Goal: Task Accomplishment & Management: Complete application form

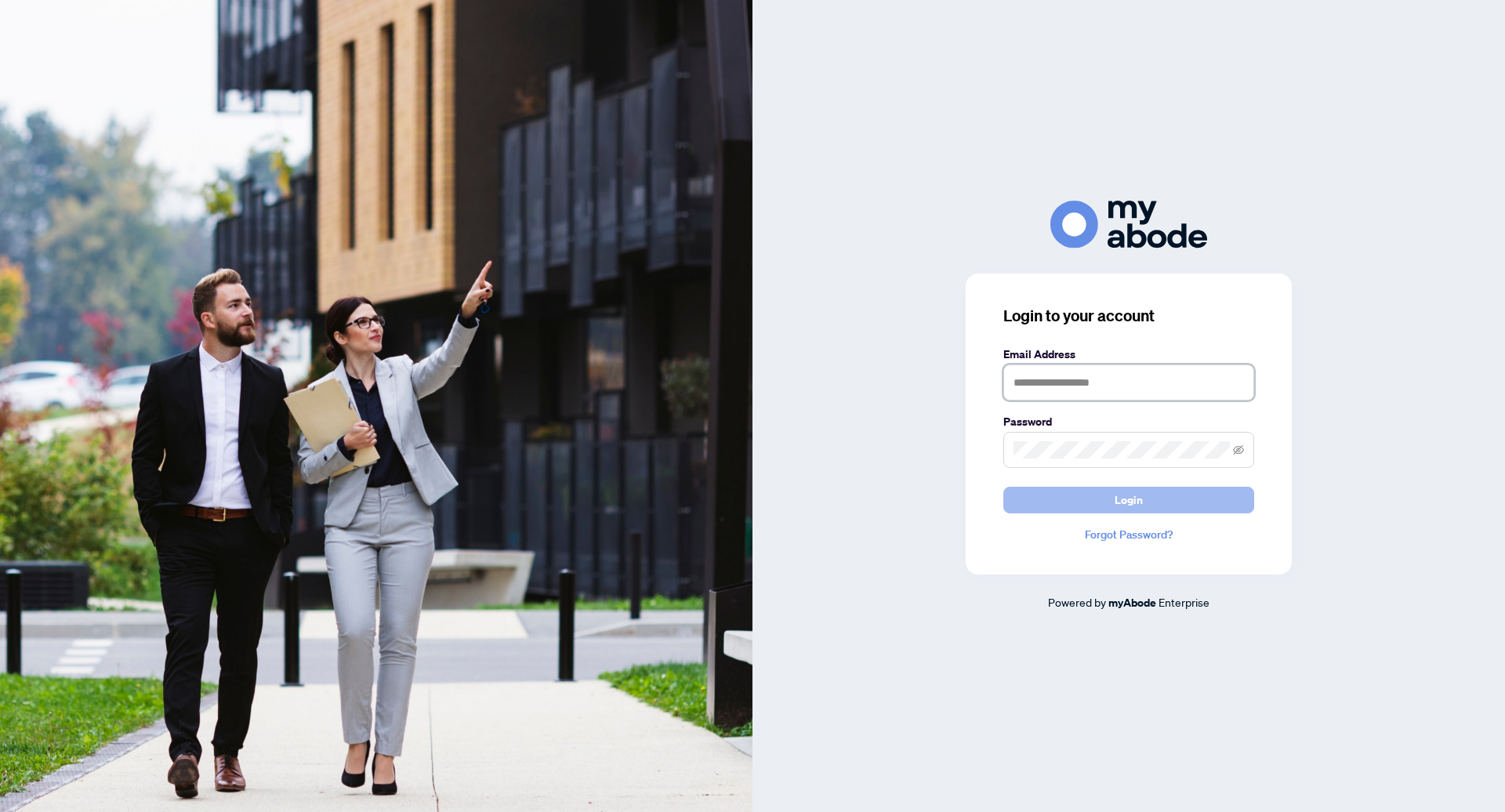
type input "**********"
click at [1093, 503] on button "Login" at bounding box center [1129, 500] width 251 height 27
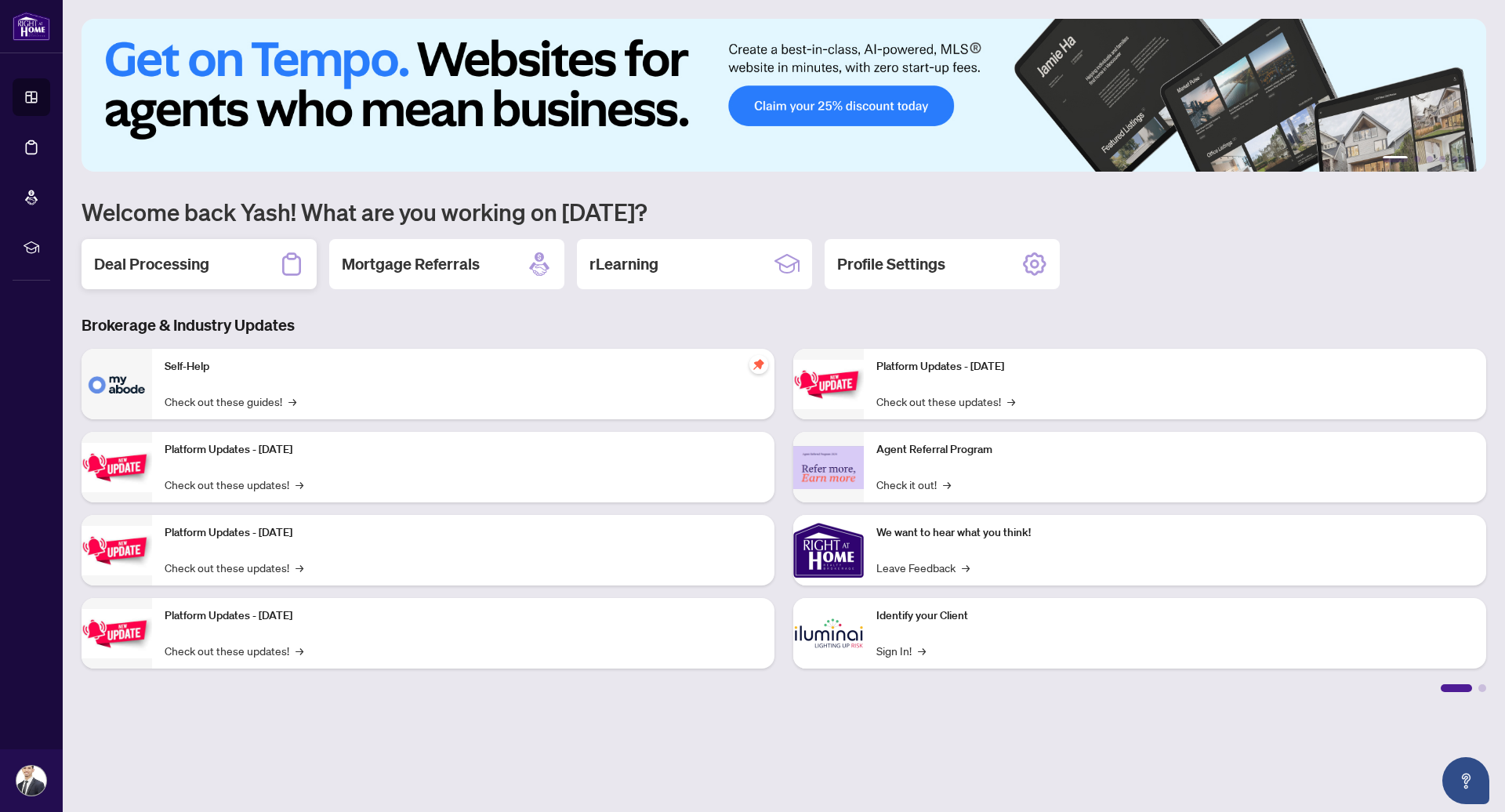
click at [210, 260] on div "Deal Processing" at bounding box center [199, 264] width 235 height 50
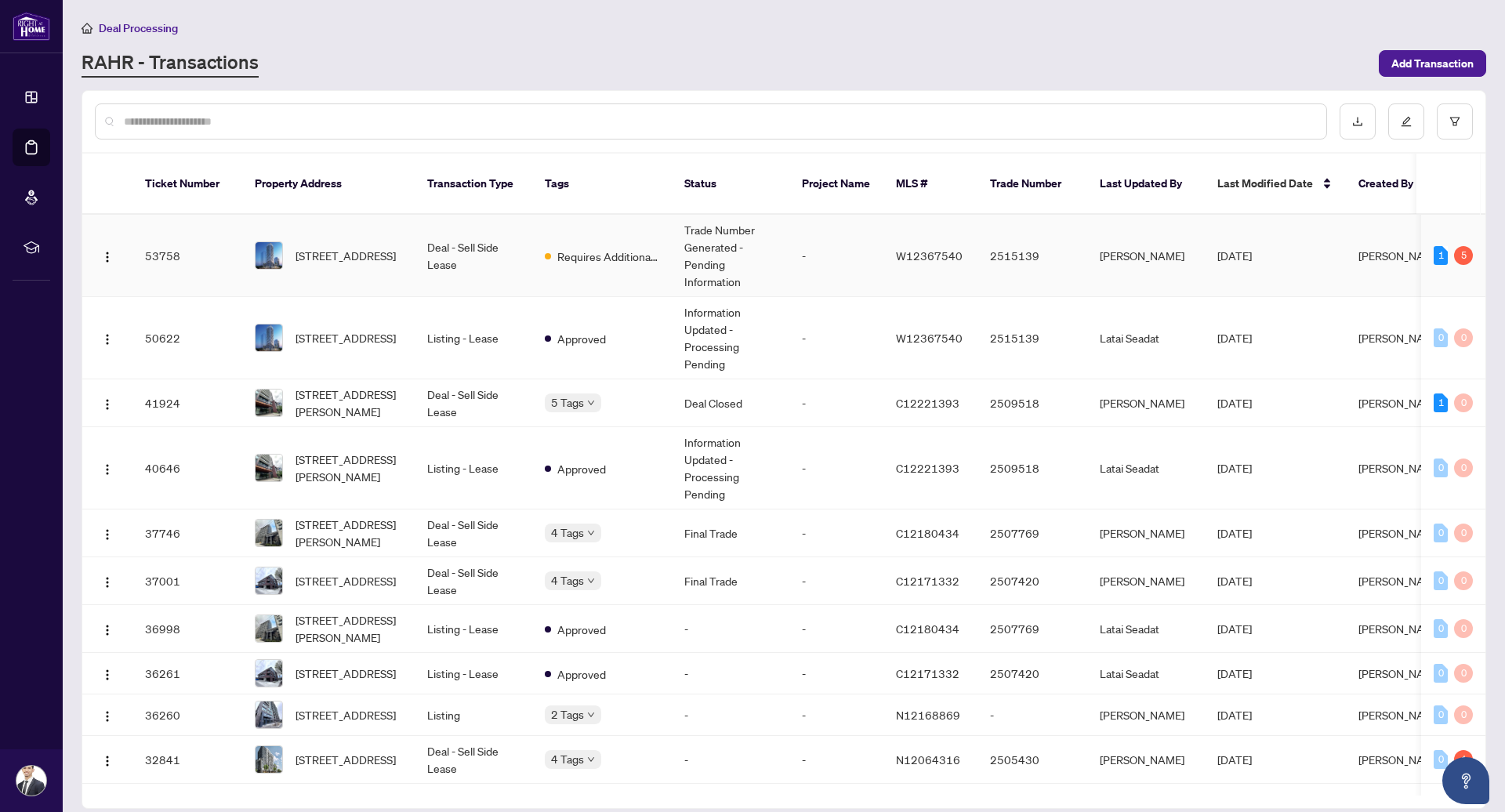
click at [510, 246] on td "Deal - Sell Side Lease" at bounding box center [473, 255] width 117 height 82
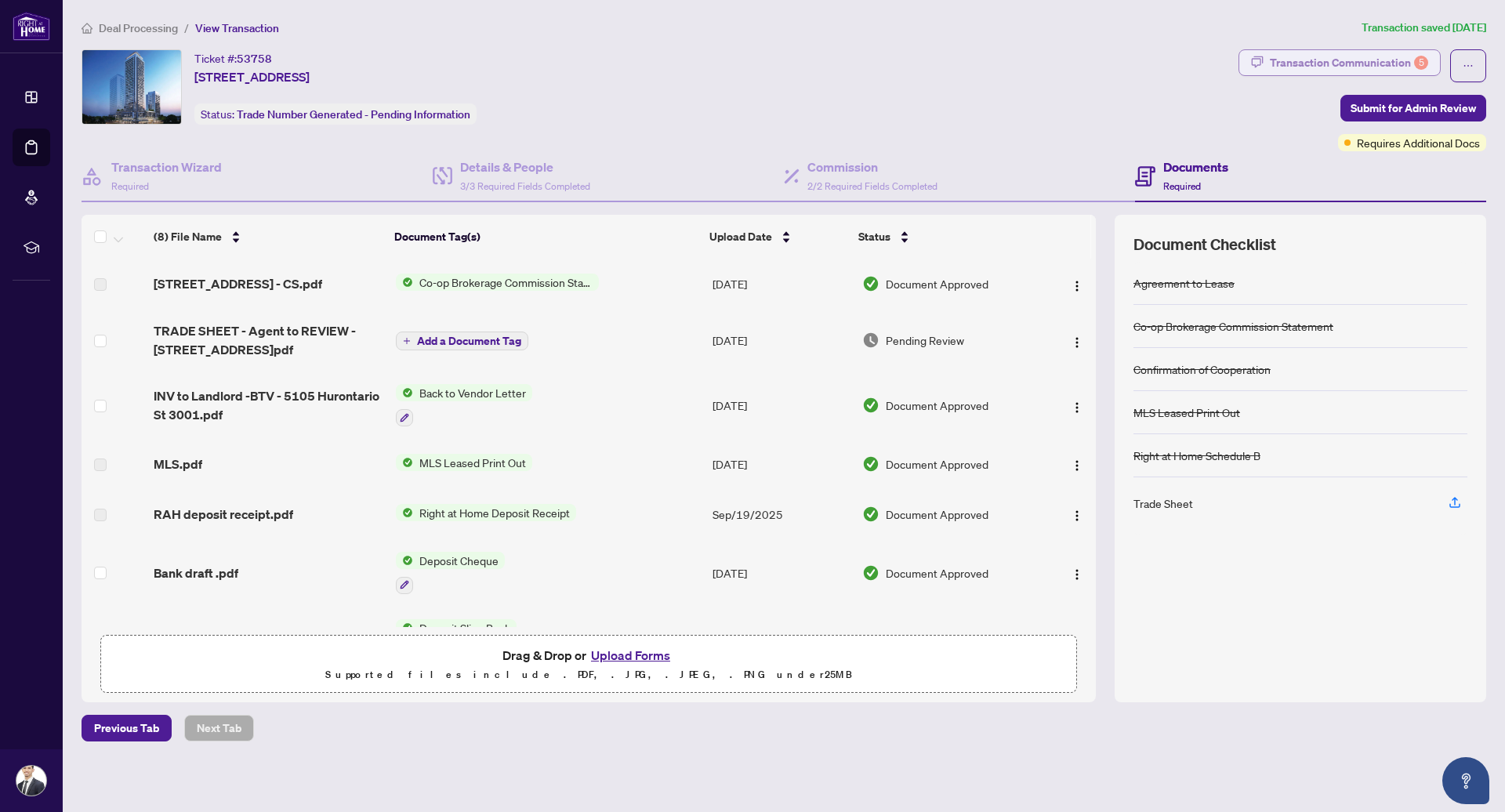
click at [1334, 63] on div "Transaction Communication 5" at bounding box center [1349, 62] width 158 height 25
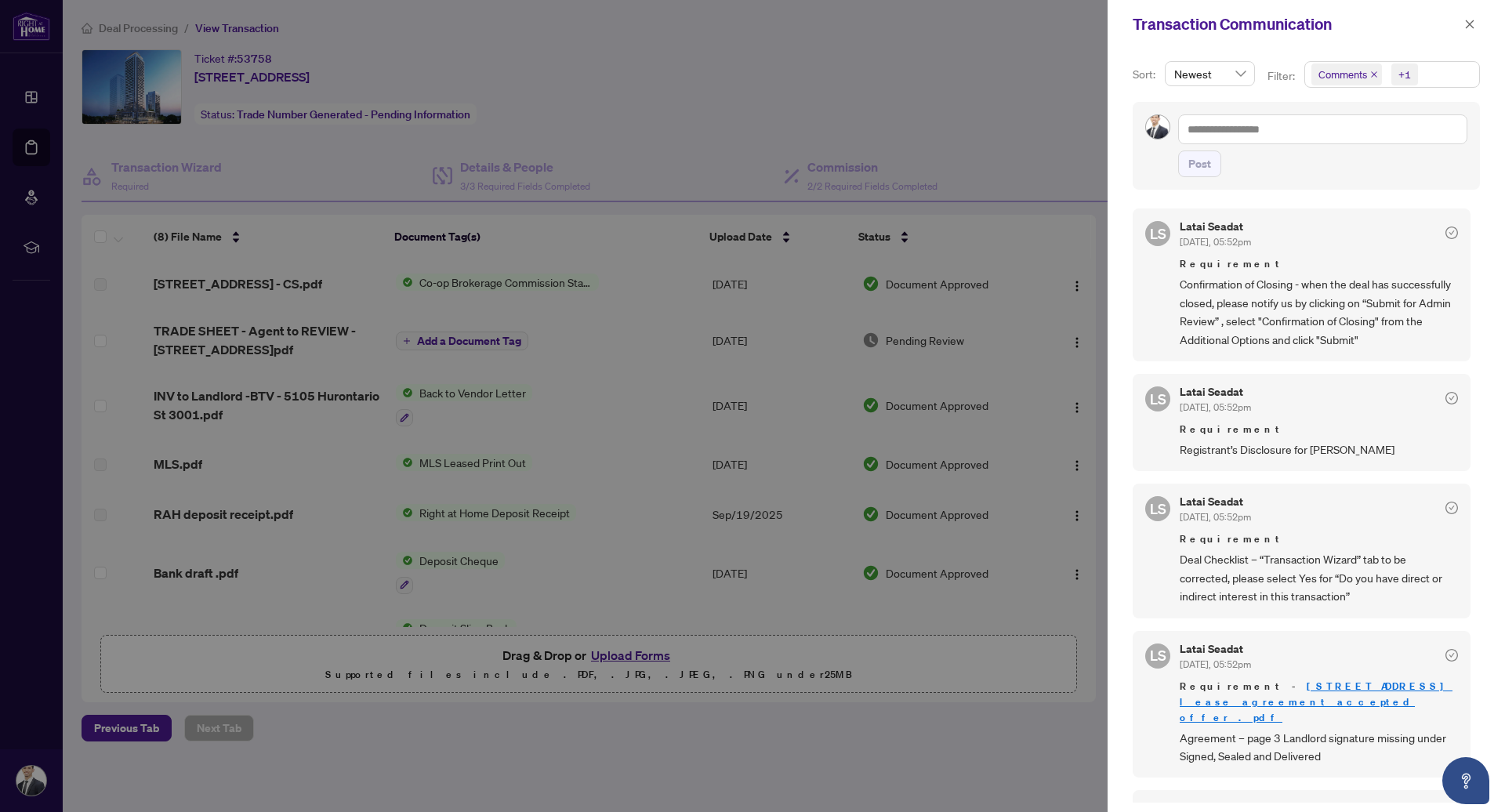
click at [1307, 302] on span "Confirmation of Closing - when the deal has successfully closed, please notify …" at bounding box center [1319, 312] width 279 height 74
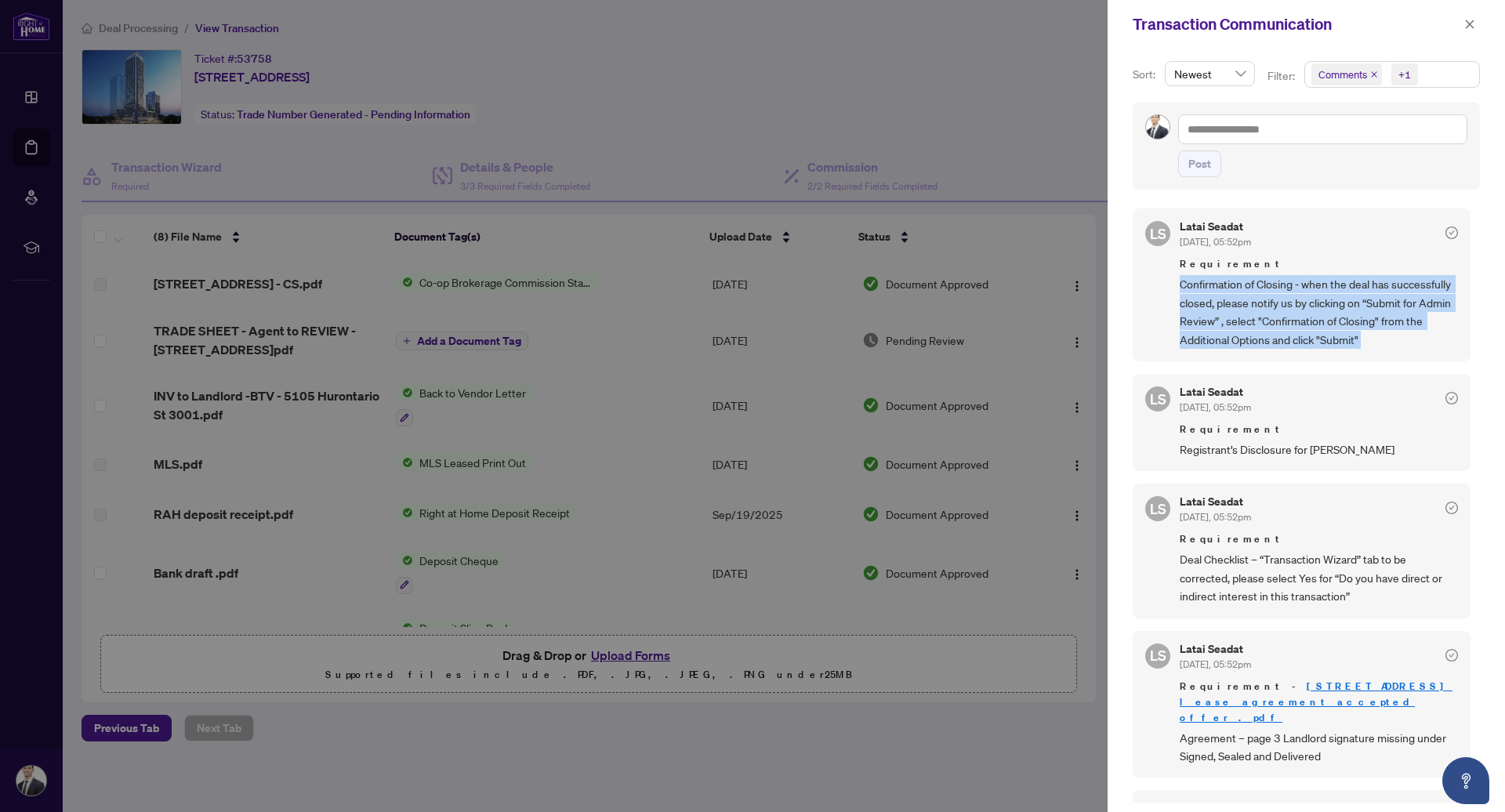
click at [1380, 306] on span "Confirmation of Closing - when the deal has successfully closed, please notify …" at bounding box center [1319, 312] width 279 height 74
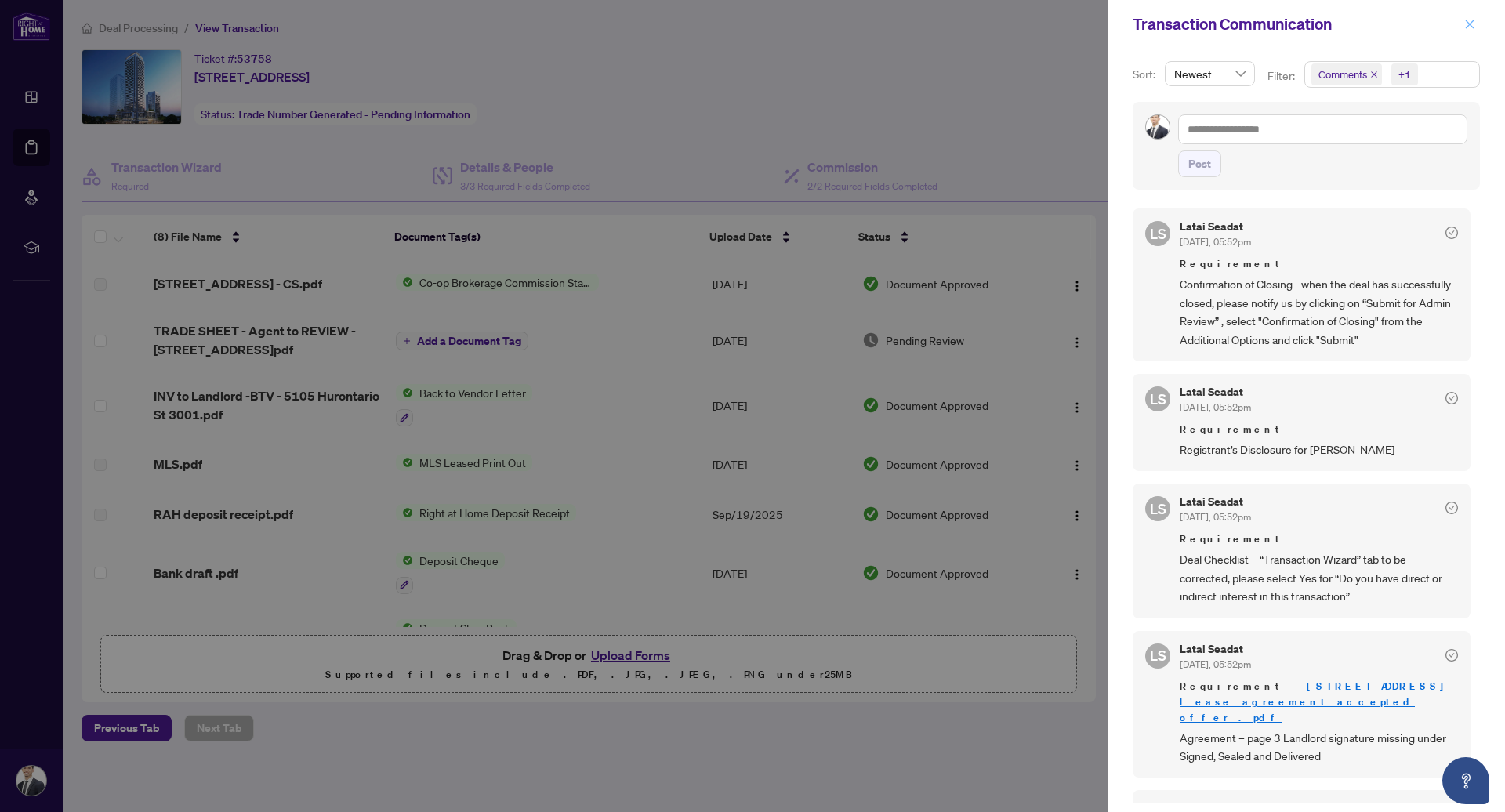
click at [1466, 22] on icon "close" at bounding box center [1469, 24] width 11 height 11
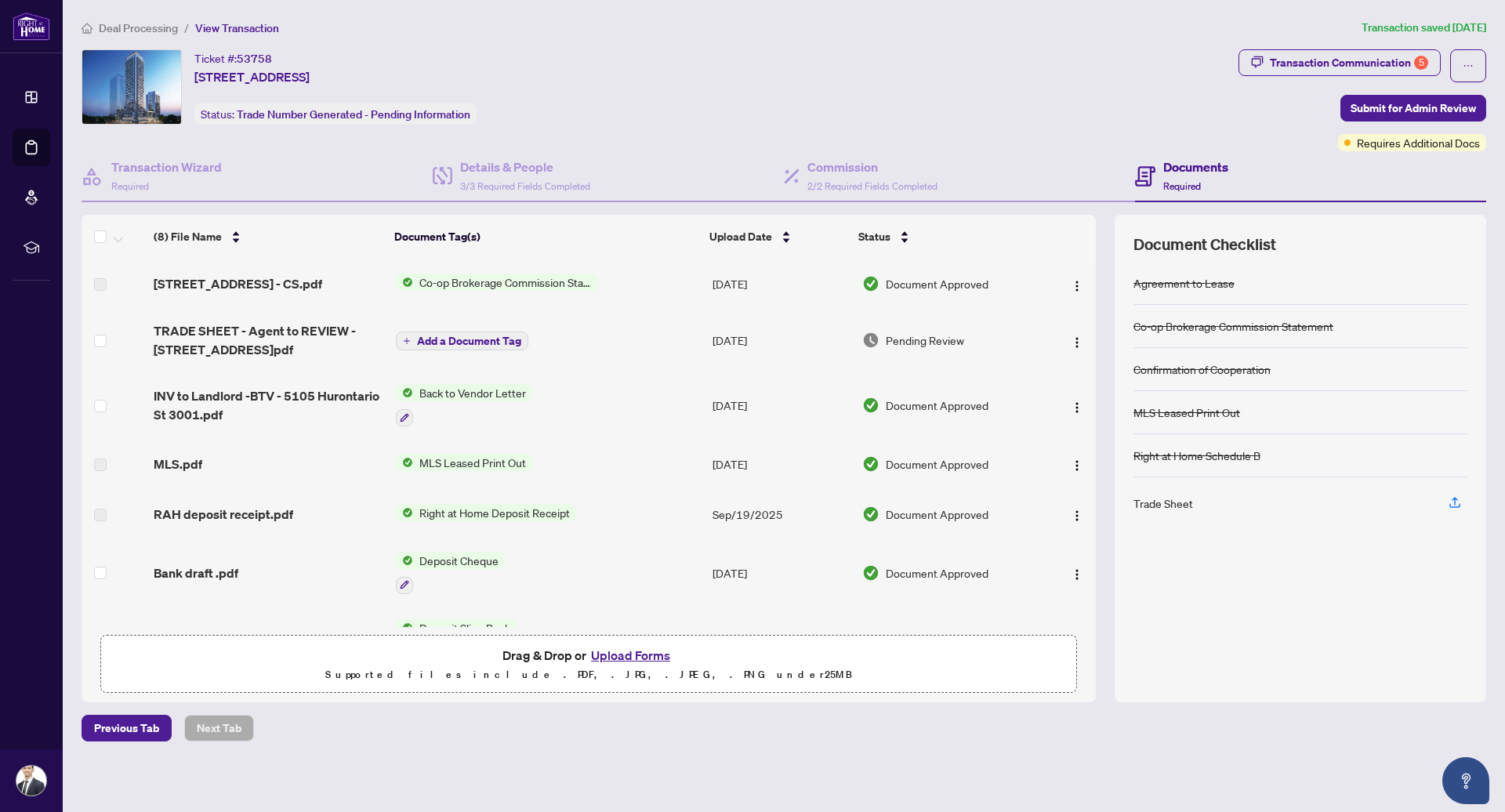
scroll to position [116, 0]
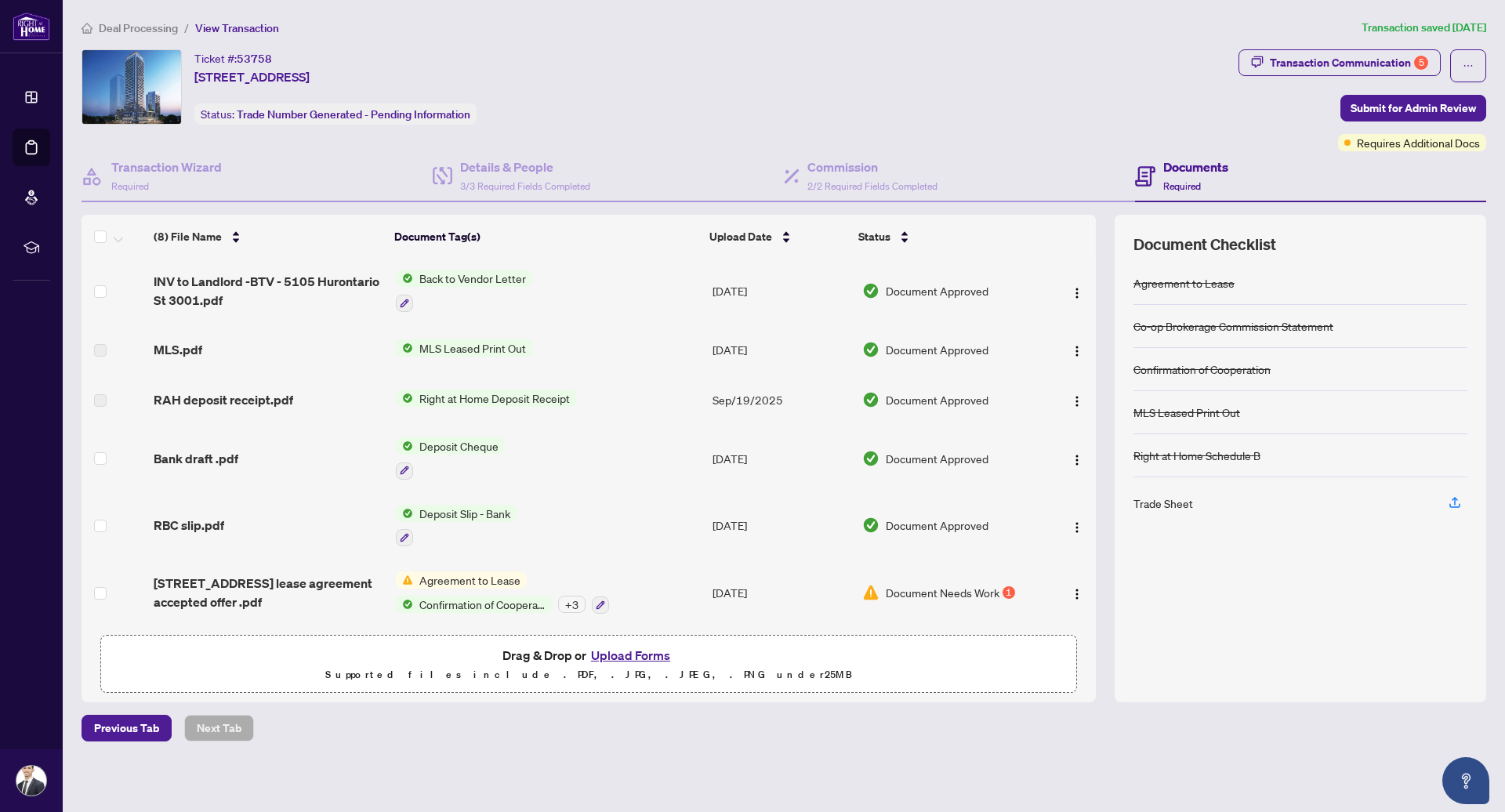
click at [665, 583] on td "Agreement to Lease Confirmation of Cooperation + 3" at bounding box center [547, 592] width 317 height 67
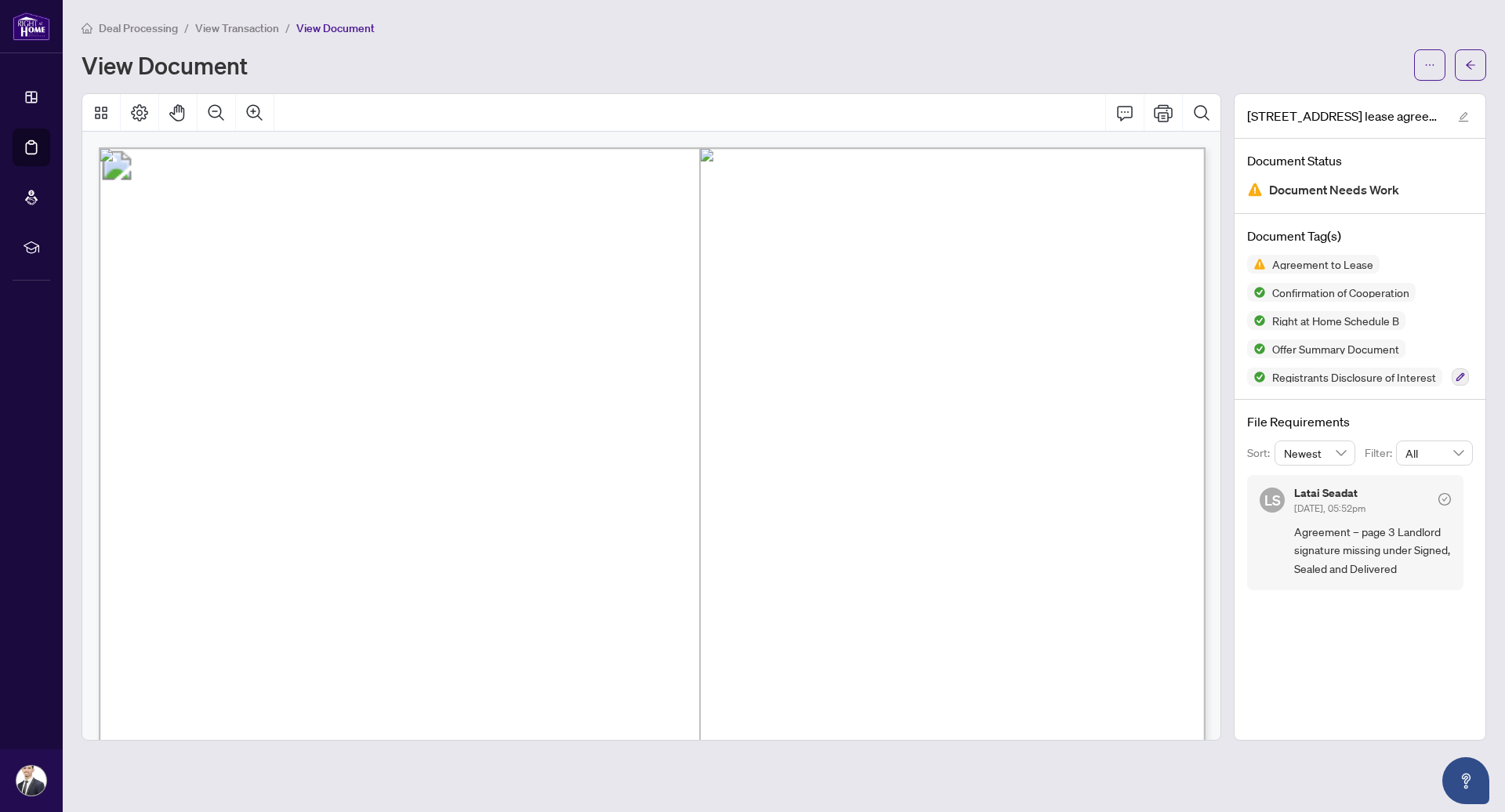
click at [1319, 545] on span "Agreement – page 3 Landlord signature missing under Signed, Sealed and Delivered" at bounding box center [1373, 551] width 156 height 55
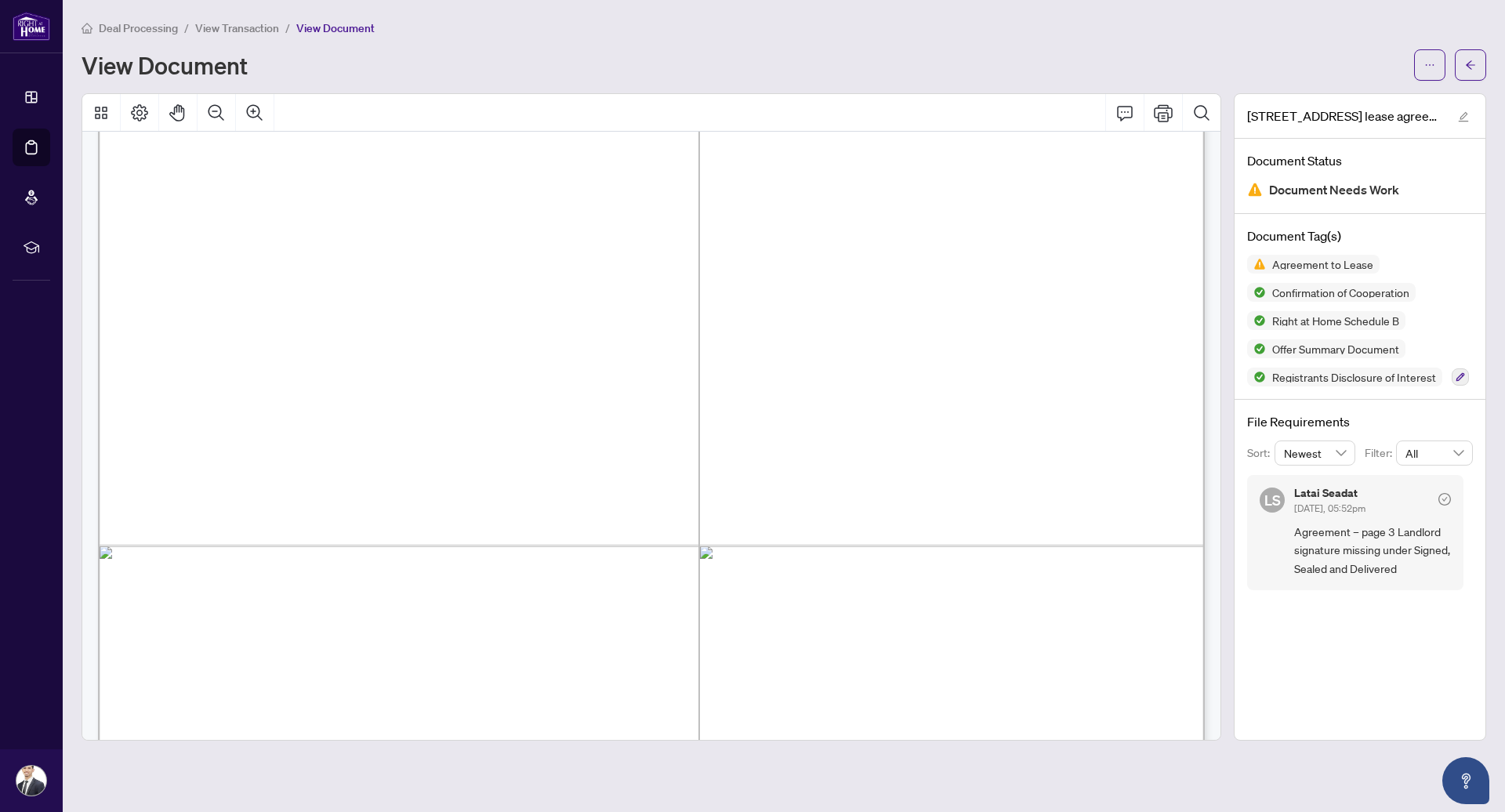
scroll to position [3118, 1]
click at [1423, 72] on button "button" at bounding box center [1430, 65] width 32 height 32
click at [1318, 94] on span "Download" at bounding box center [1373, 98] width 119 height 17
click at [1478, 74] on button "button" at bounding box center [1471, 65] width 32 height 32
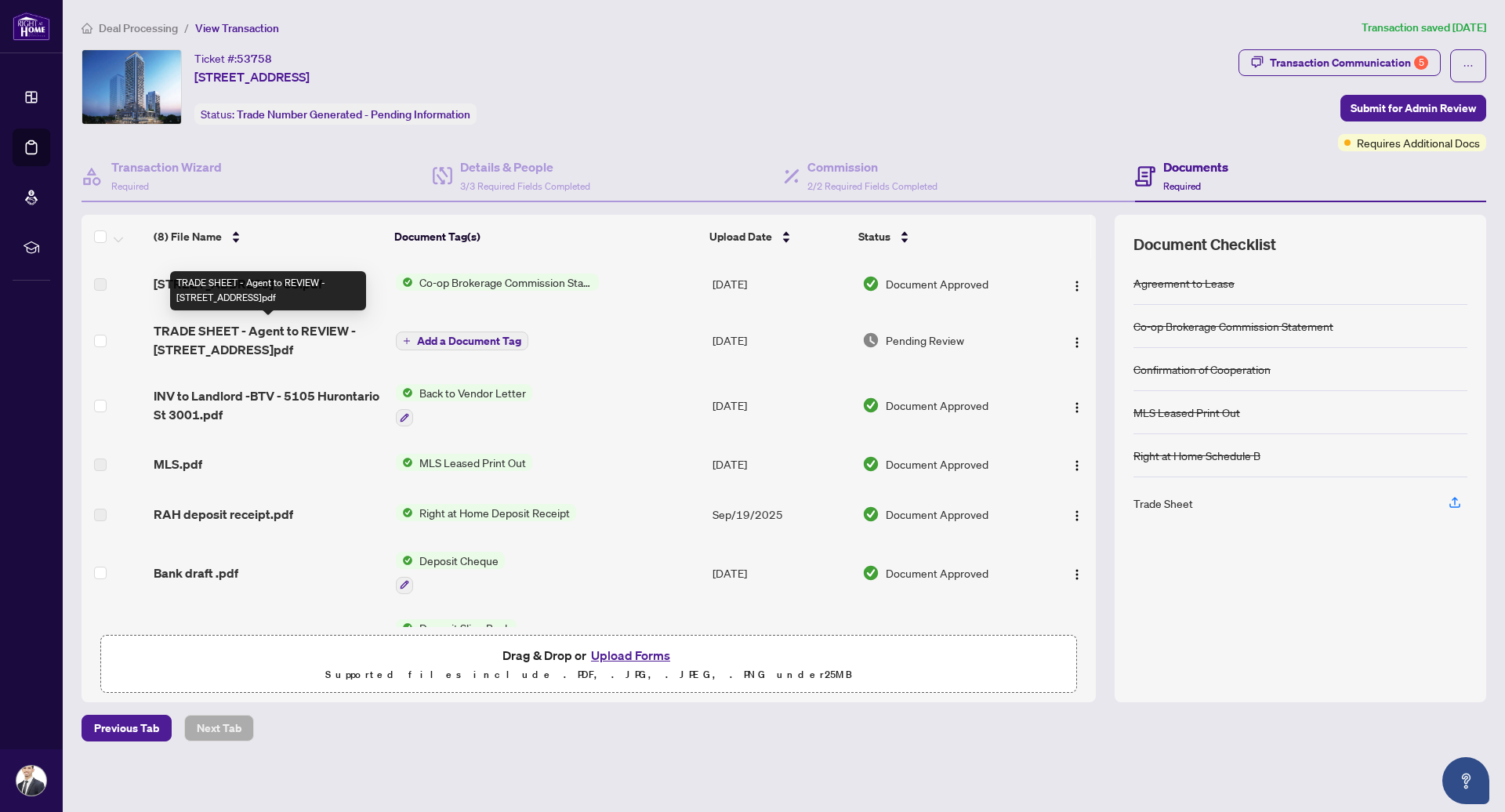
click at [246, 341] on span "TRADE SHEET - Agent to REVIEW - [STREET_ADDRESS]pdf" at bounding box center [269, 339] width 230 height 37
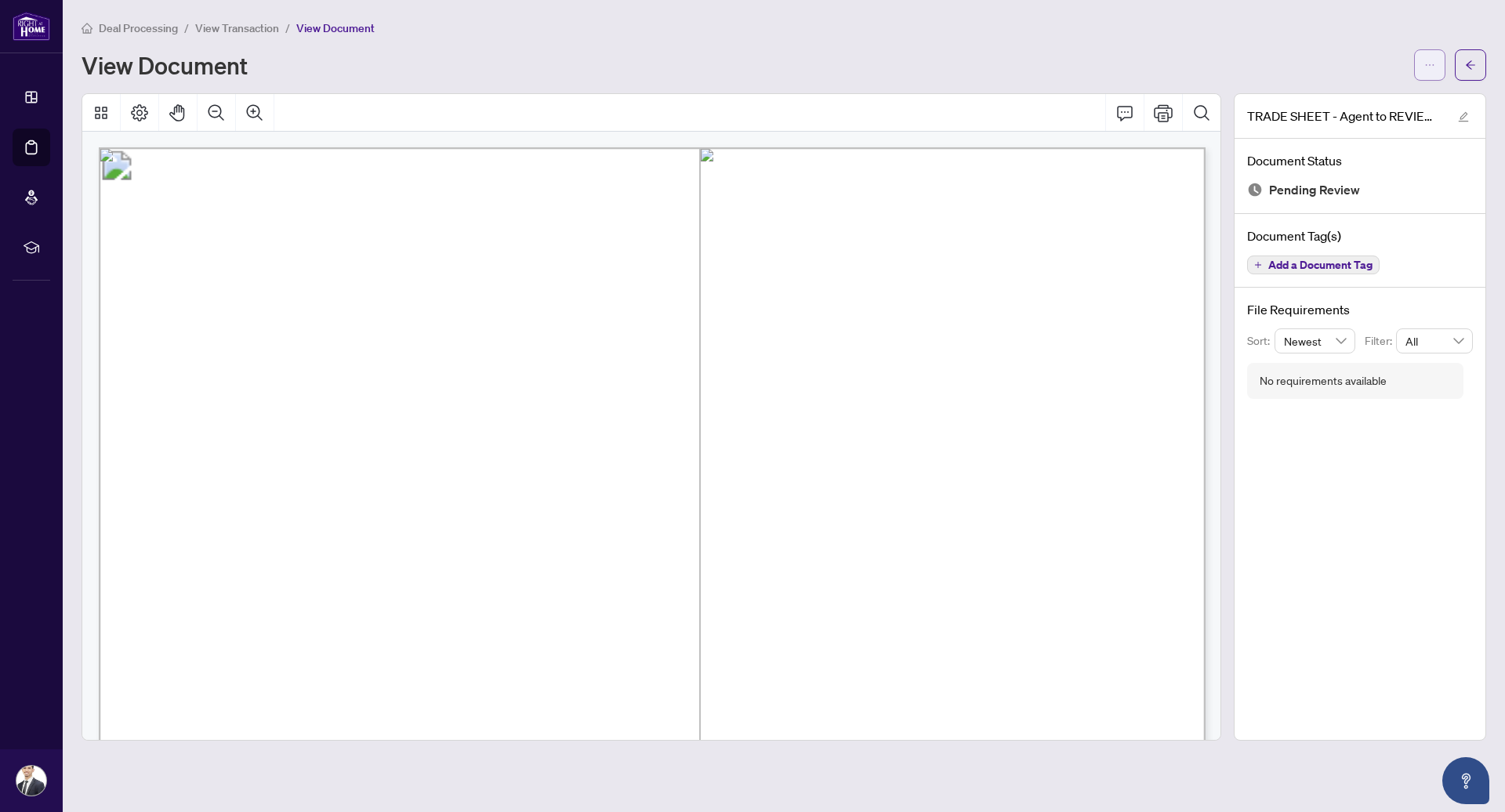
click at [1427, 60] on icon "ellipsis" at bounding box center [1429, 65] width 11 height 11
click at [1339, 97] on span "Download" at bounding box center [1373, 98] width 119 height 17
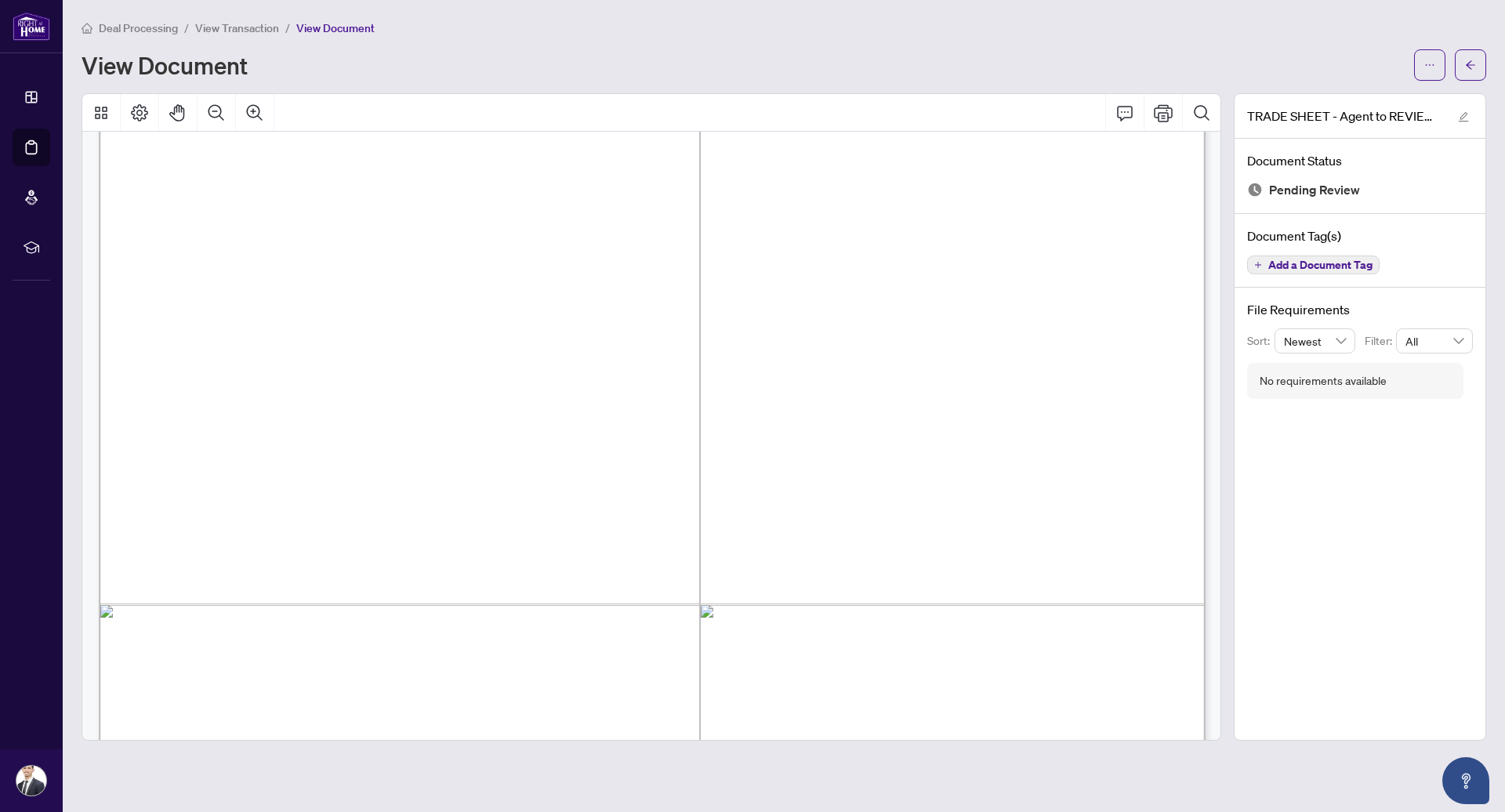
scroll to position [855, 0]
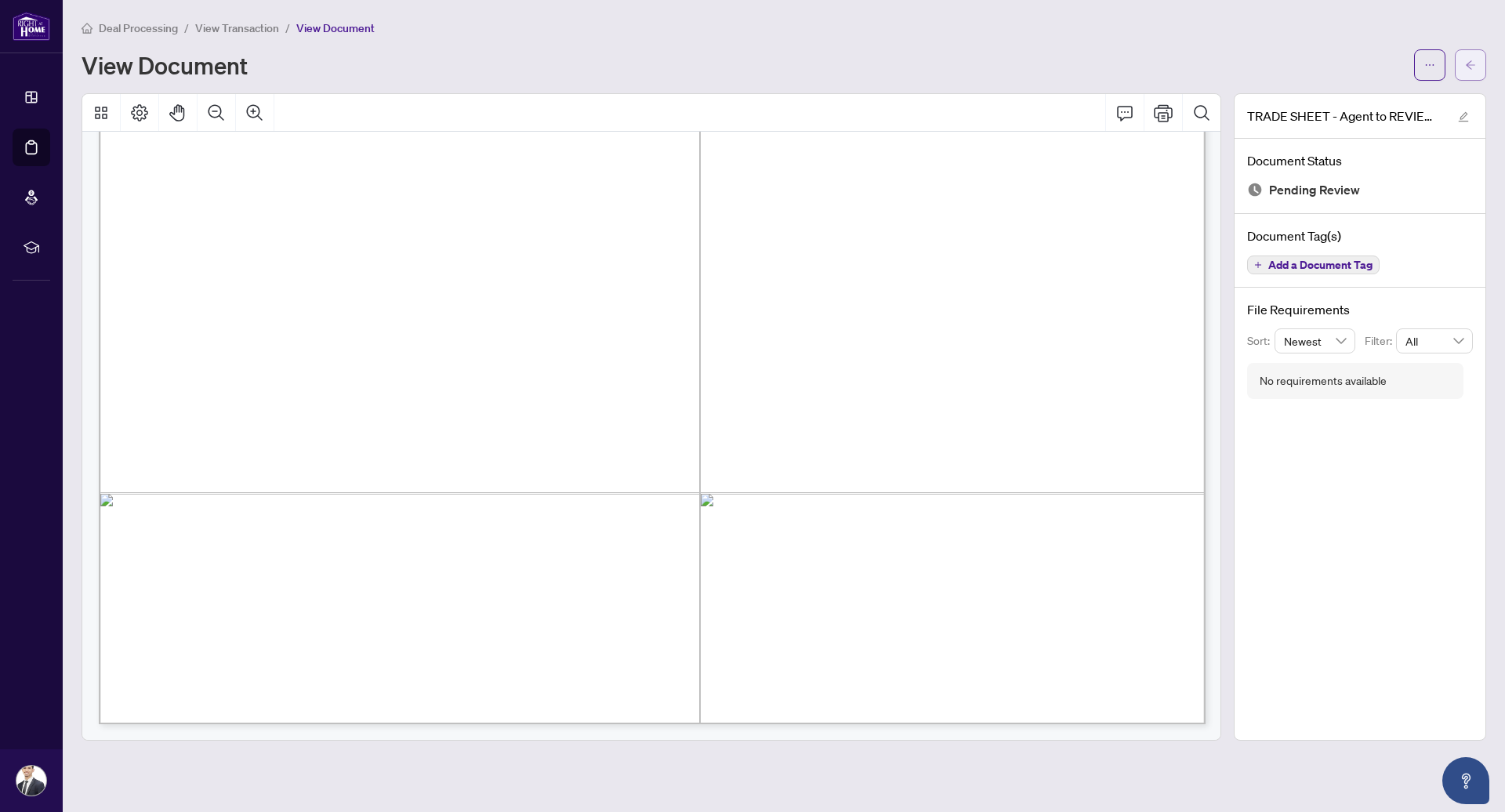
click at [1461, 62] on button "button" at bounding box center [1471, 65] width 32 height 32
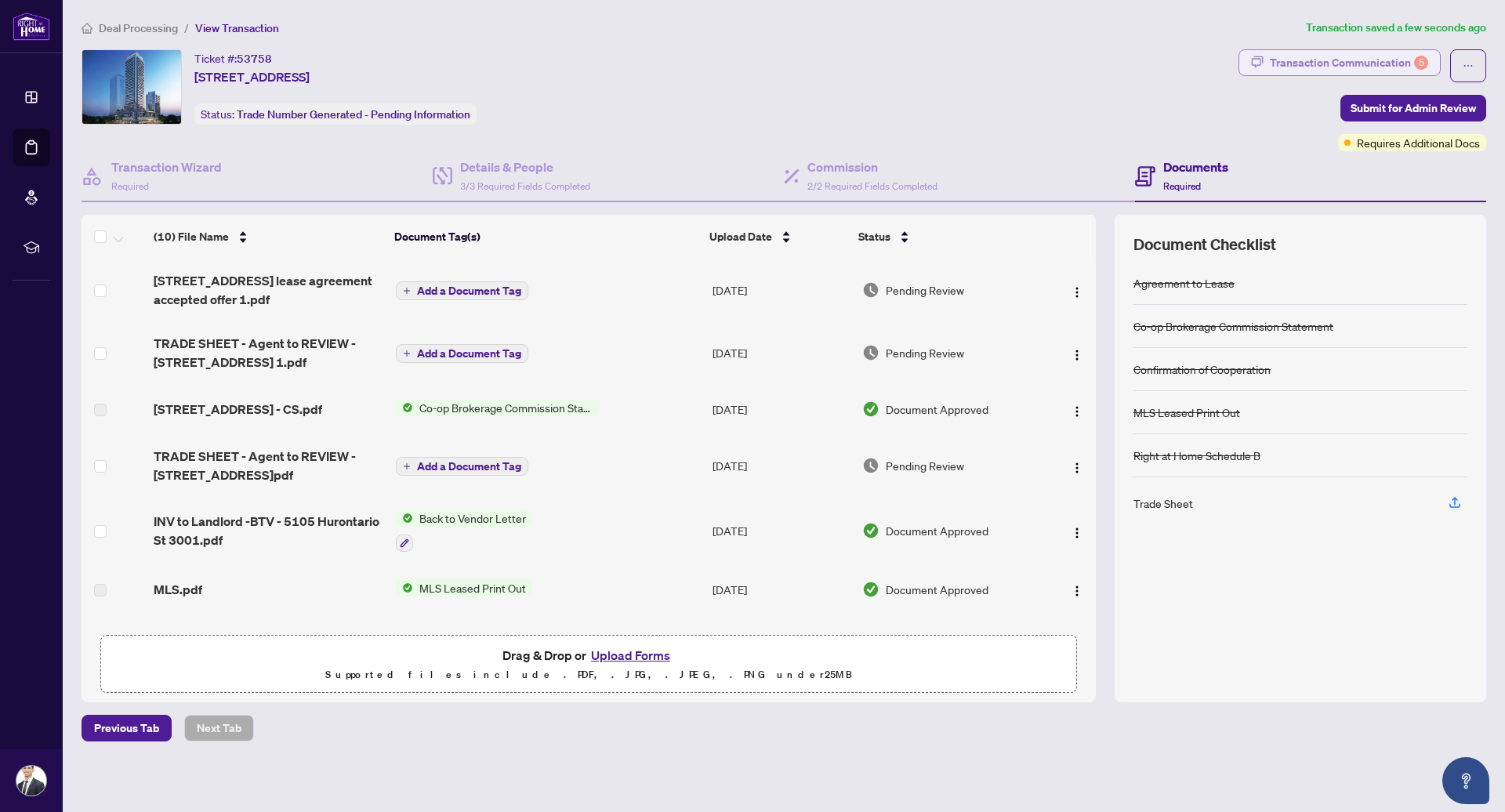
click at [1327, 61] on div "Transaction Communication 5" at bounding box center [1349, 62] width 158 height 25
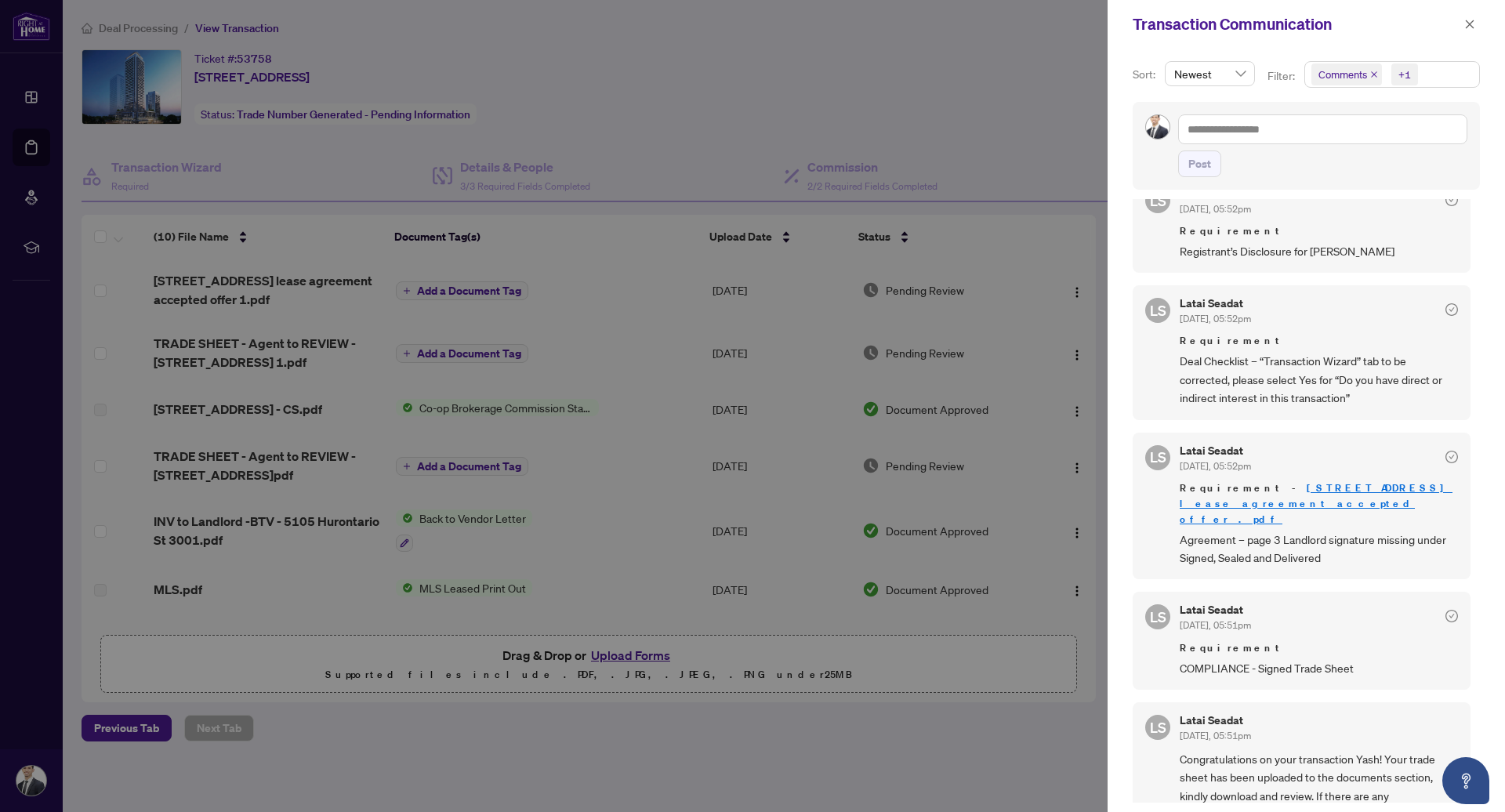
scroll to position [205, 0]
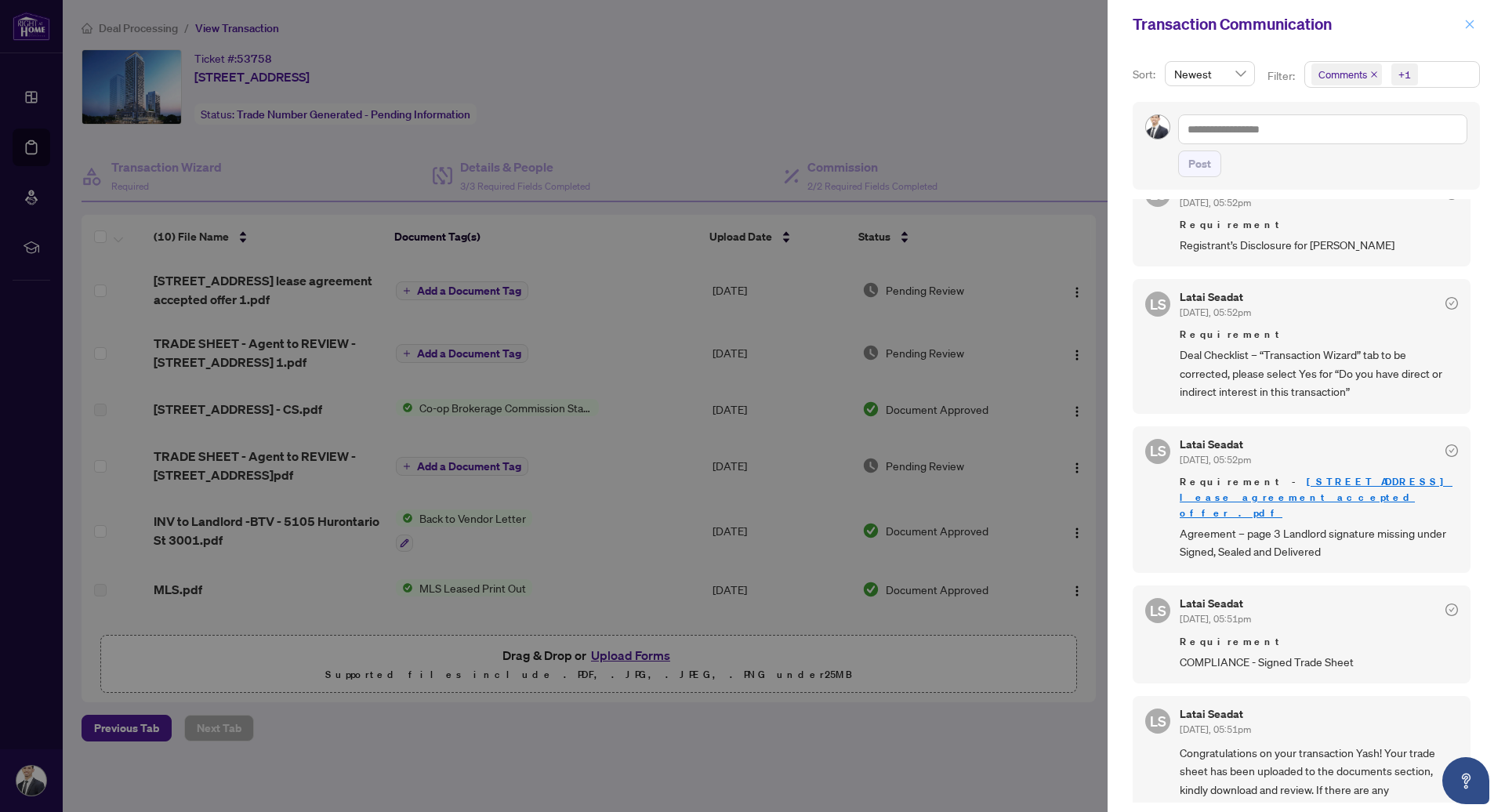
click at [1468, 22] on icon "close" at bounding box center [1470, 24] width 8 height 8
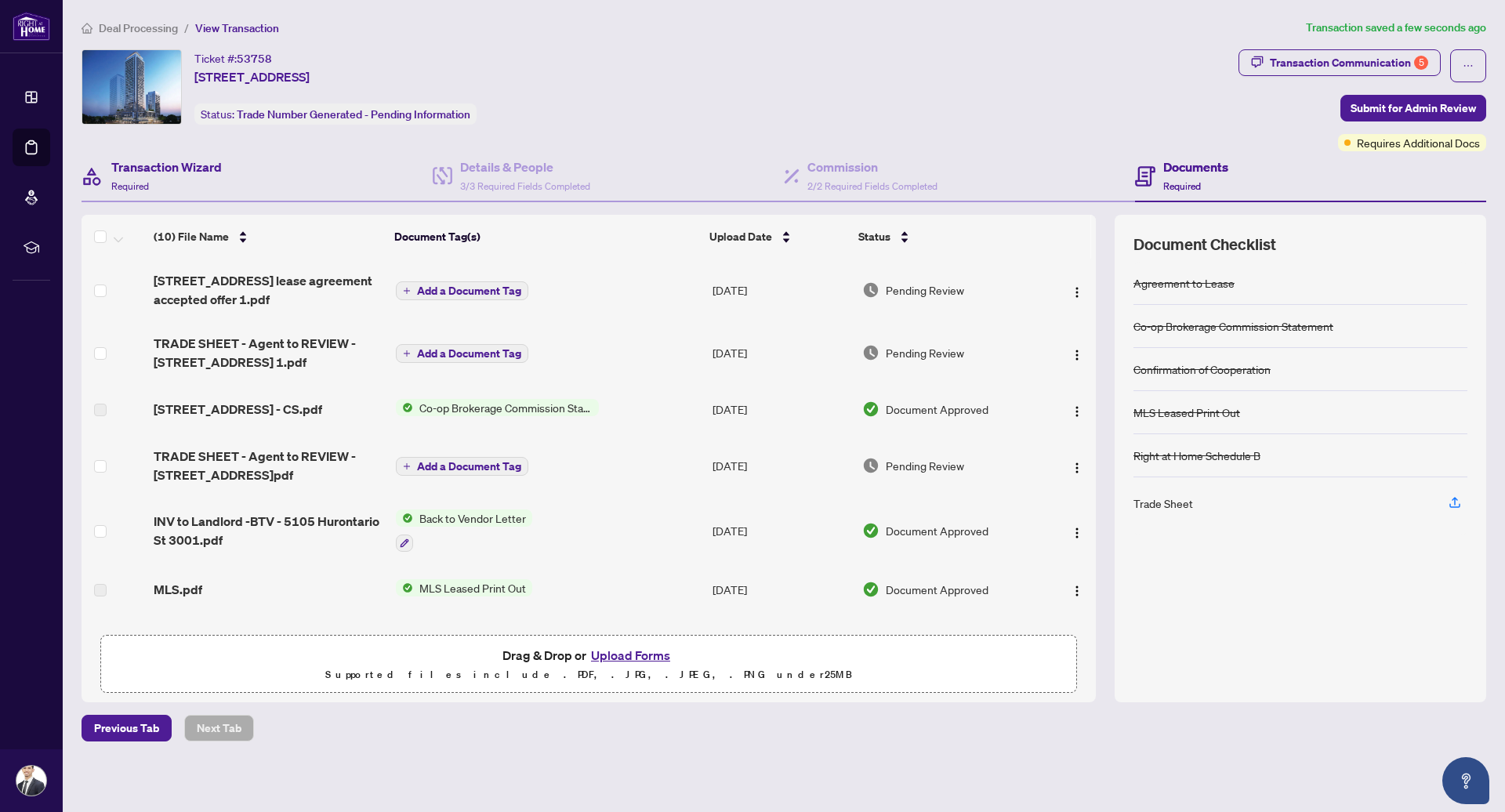
click at [251, 171] on div "Transaction Wizard Required" at bounding box center [257, 176] width 351 height 51
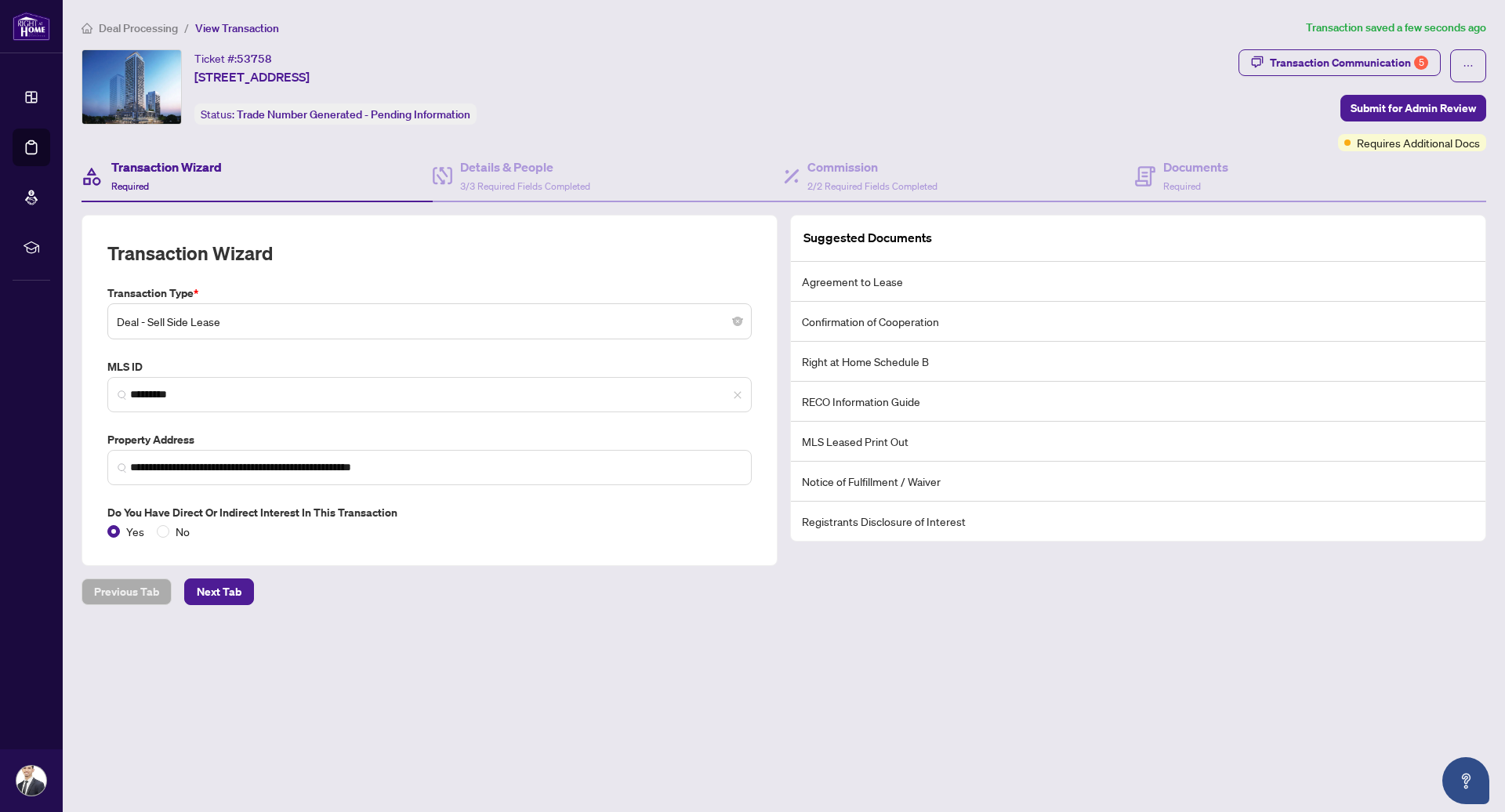
click at [949, 523] on li "Registrants Disclosure of Interest" at bounding box center [1138, 521] width 695 height 39
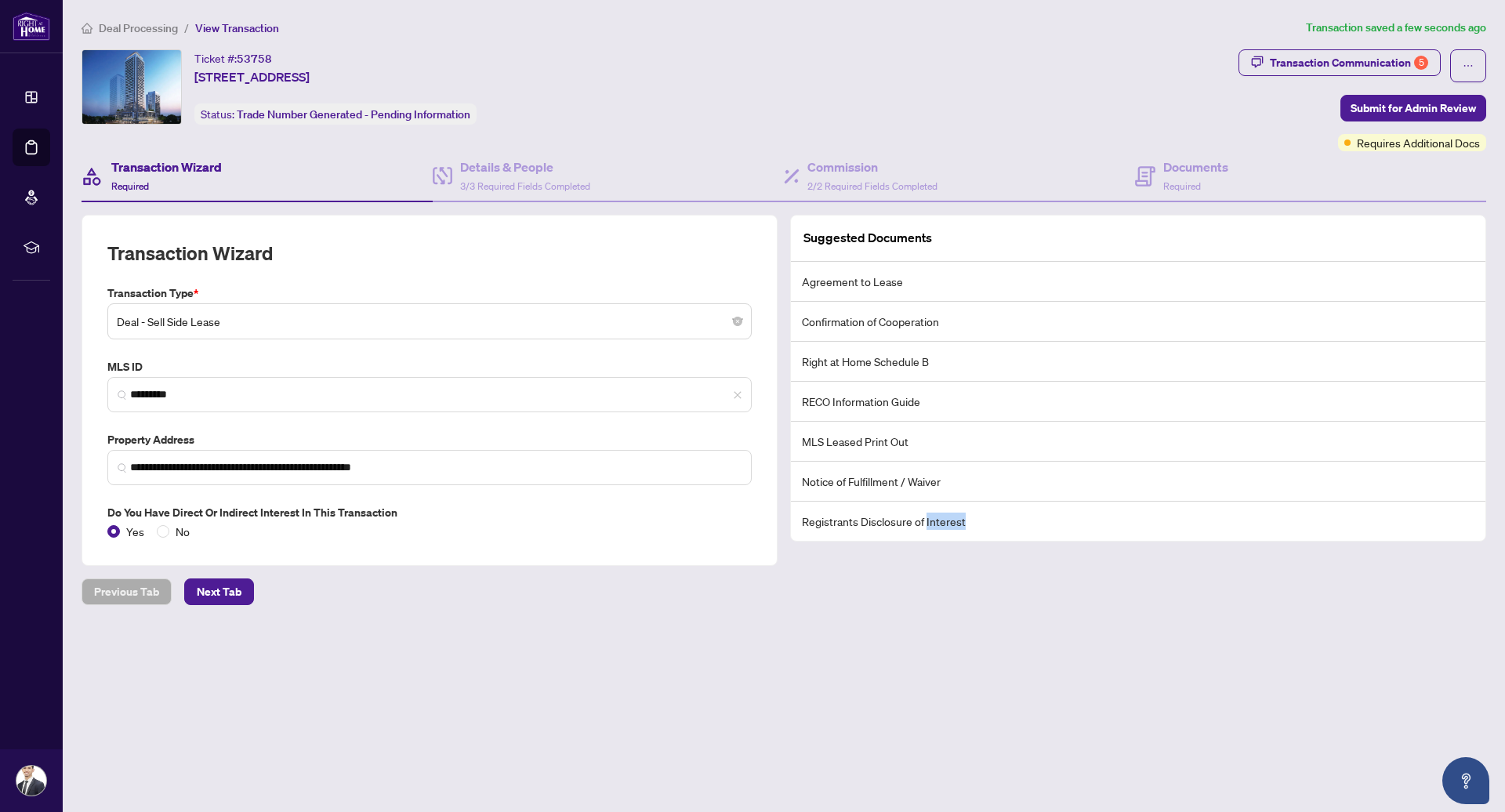
click at [949, 523] on li "Registrants Disclosure of Interest" at bounding box center [1138, 521] width 695 height 39
click at [1342, 64] on div "Transaction Communication 5" at bounding box center [1349, 62] width 158 height 25
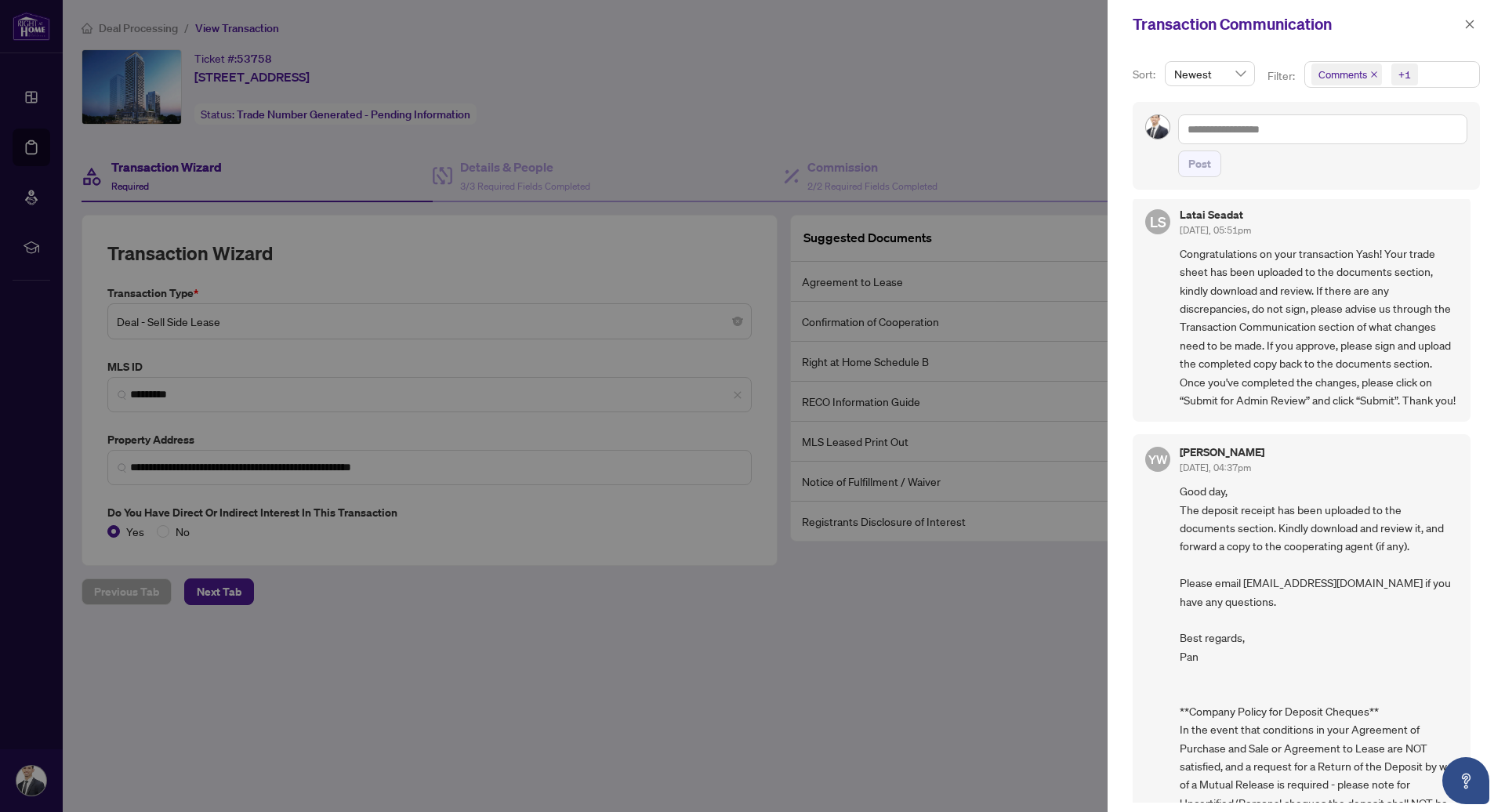
scroll to position [814, 0]
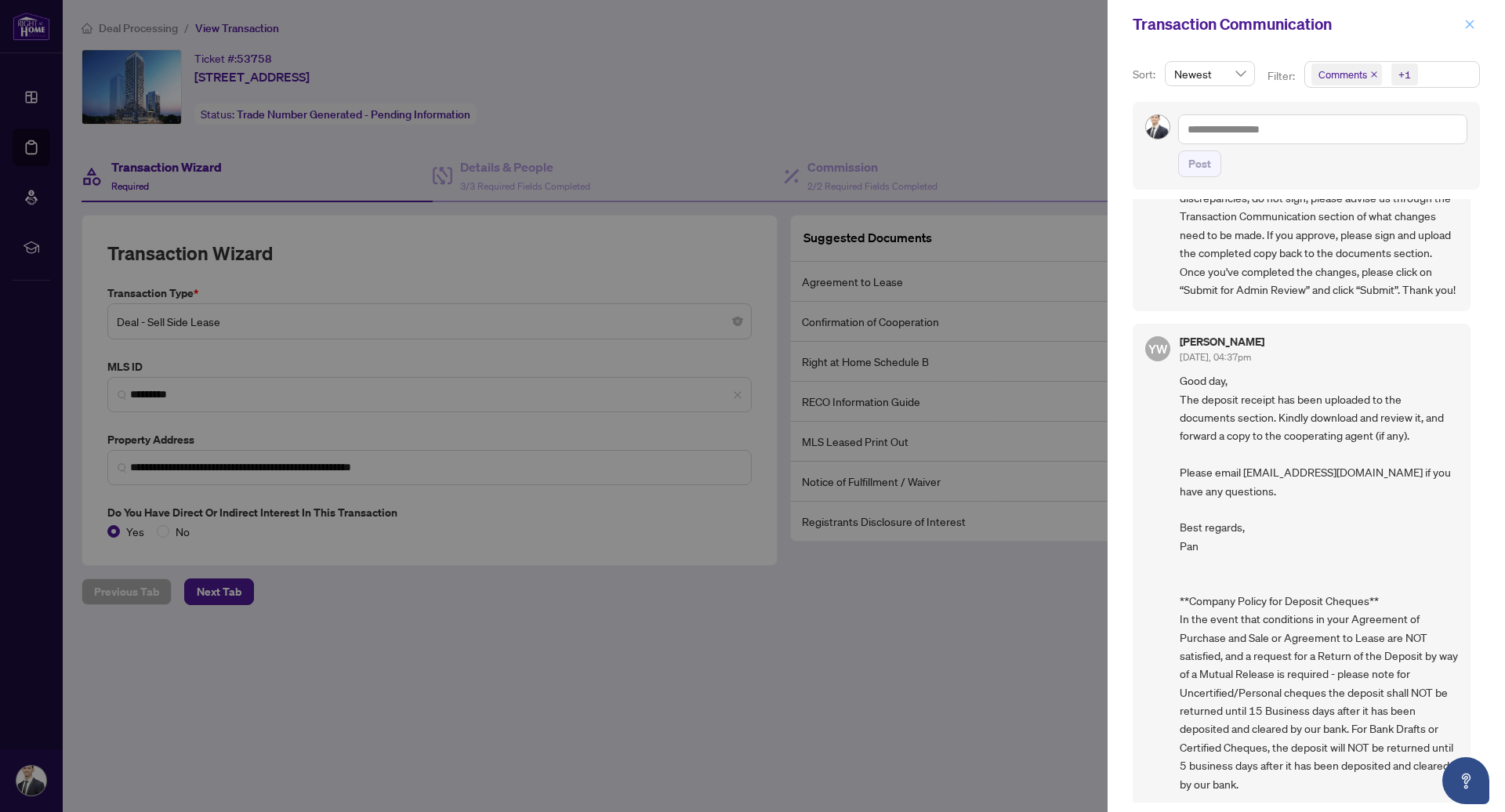
click at [1472, 21] on icon "close" at bounding box center [1469, 24] width 11 height 11
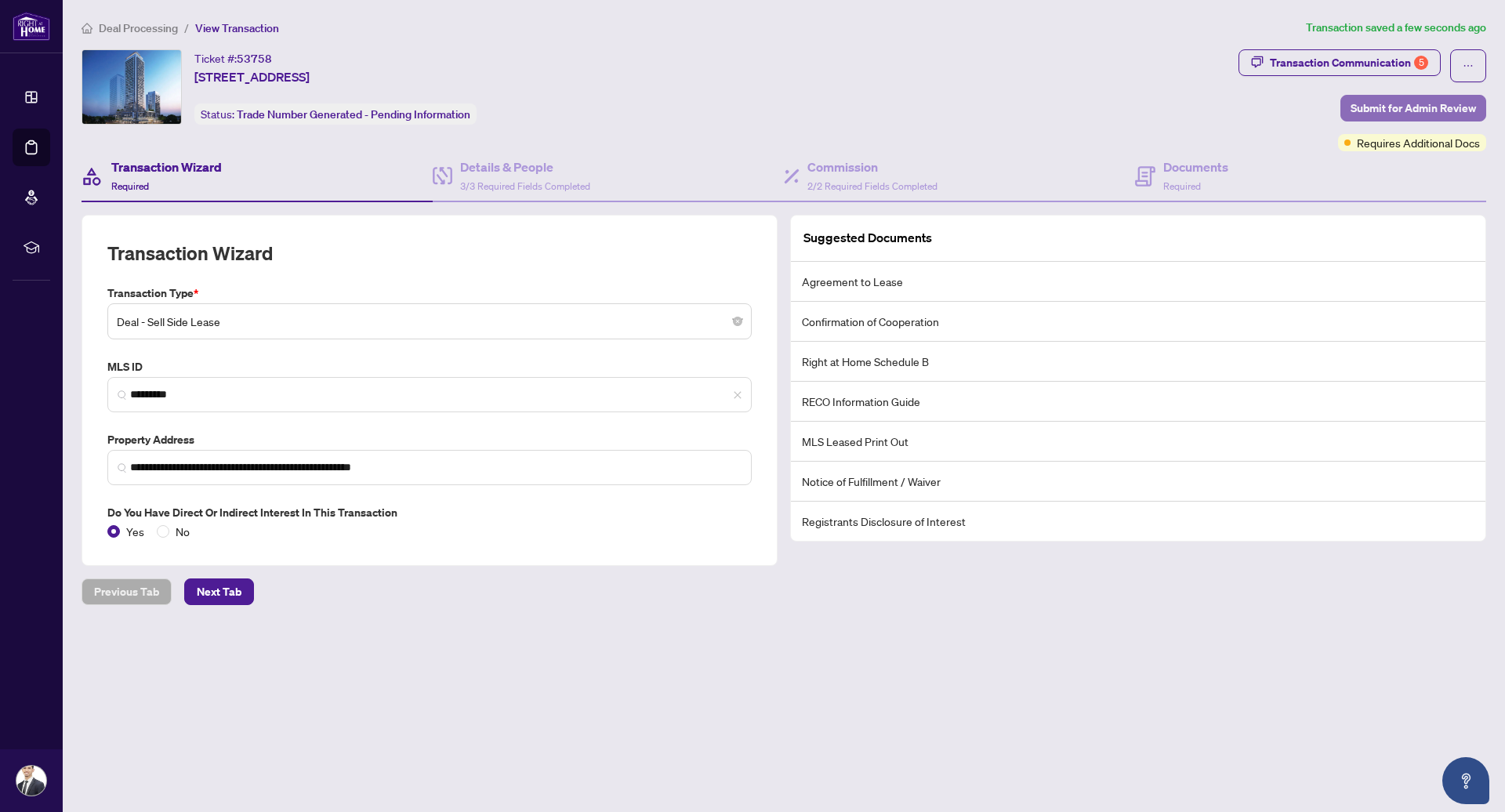
click at [1346, 102] on button "Submit for Admin Review" at bounding box center [1413, 108] width 146 height 27
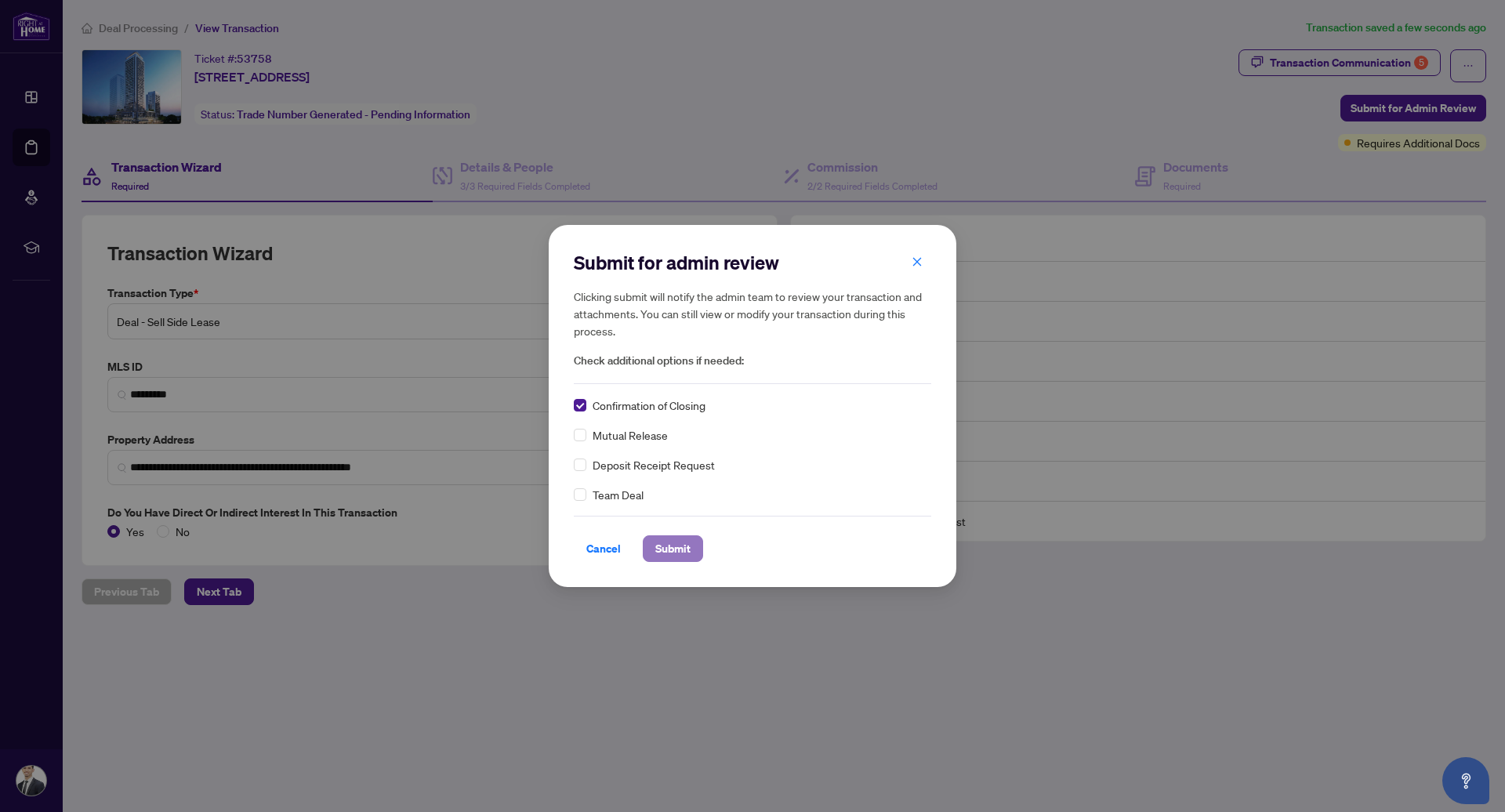
click at [661, 537] on span "Submit" at bounding box center [673, 549] width 35 height 25
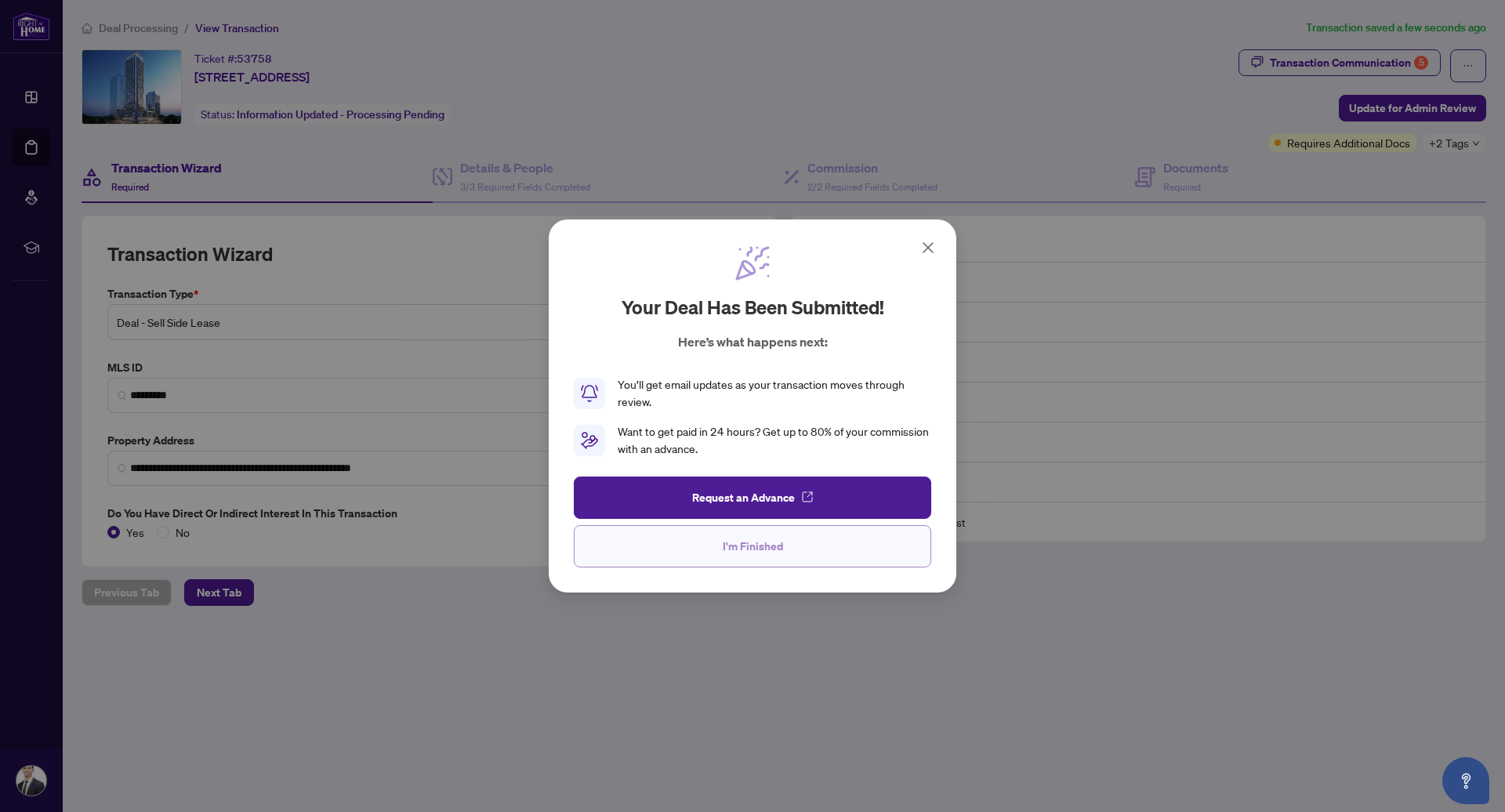
click at [829, 550] on button "I'm Finished" at bounding box center [753, 546] width 358 height 42
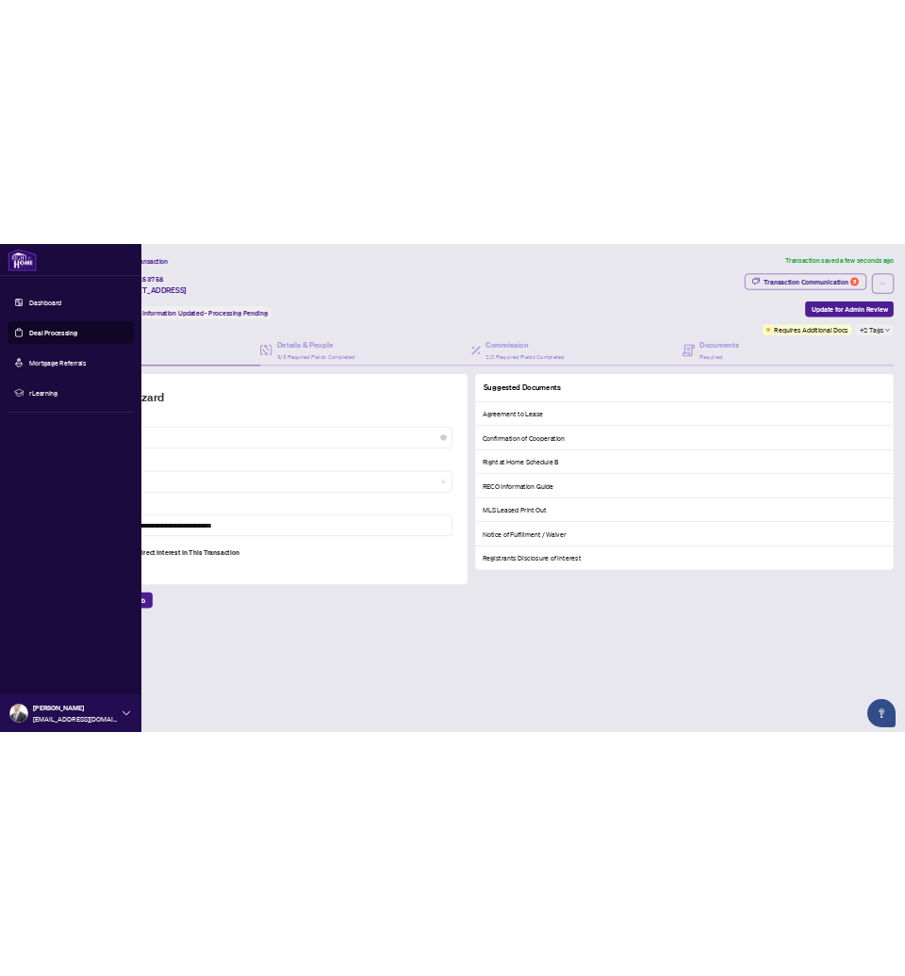
scroll to position [0, 0]
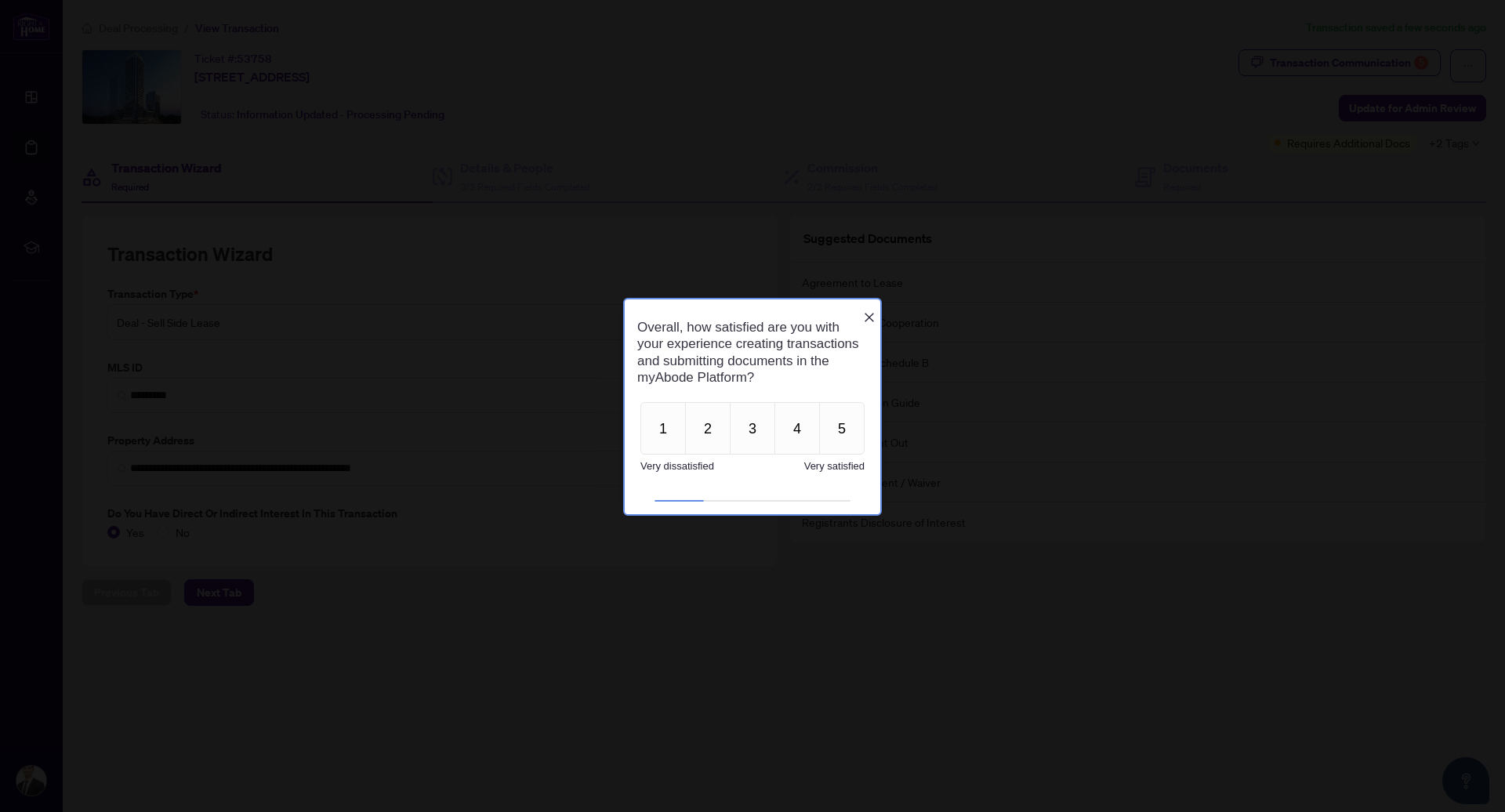
click at [42, 23] on div at bounding box center [752, 406] width 1505 height 812
click at [867, 310] on icon "Close button" at bounding box center [869, 316] width 12 height 12
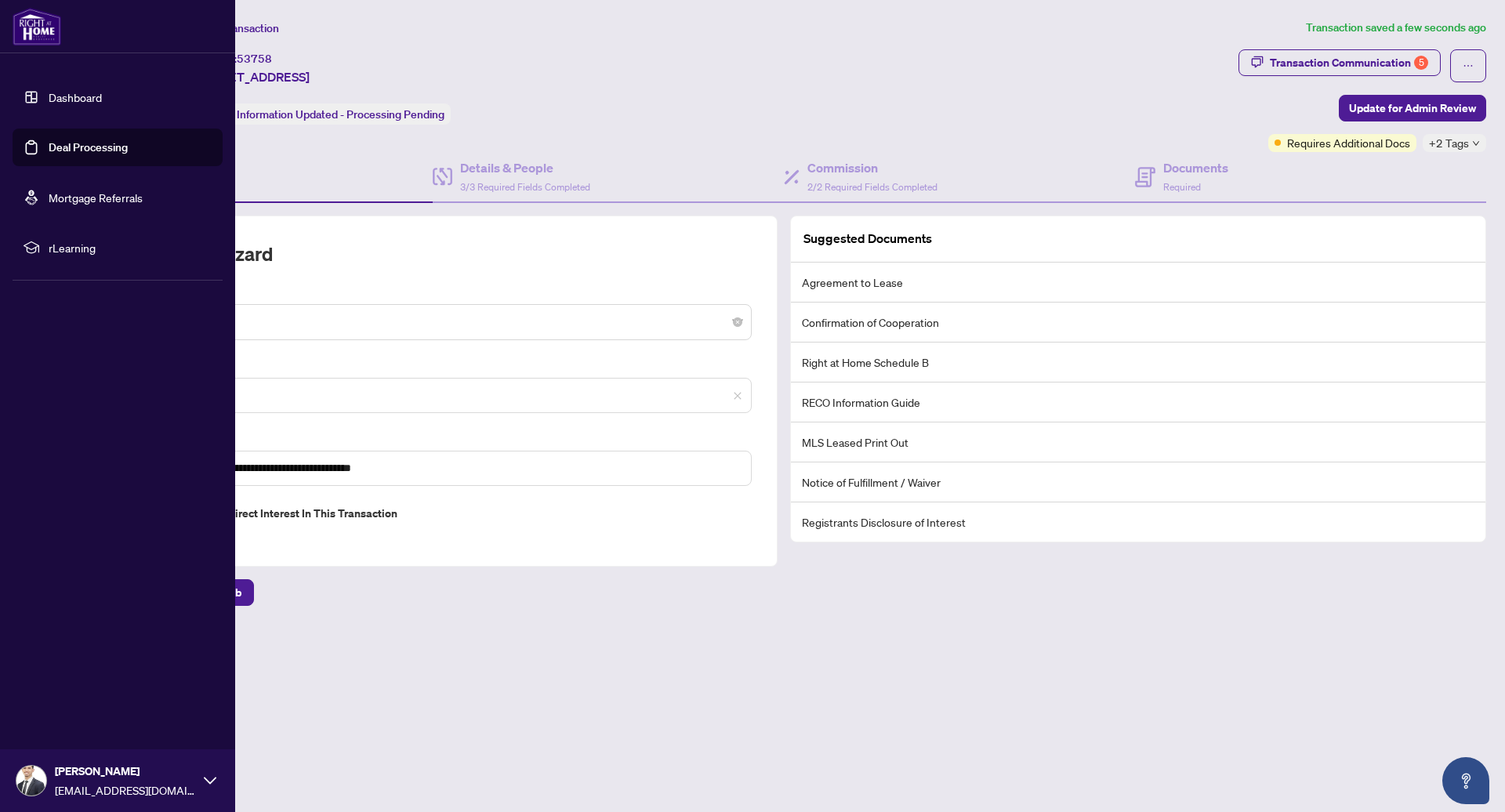
click at [12, 40] on img at bounding box center [37, 26] width 48 height 37
